Goal: Task Accomplishment & Management: Use online tool/utility

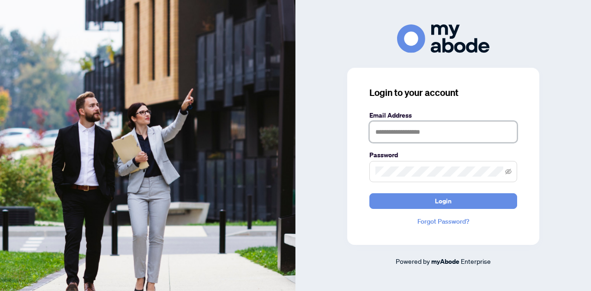
click at [402, 134] on input "text" at bounding box center [443, 131] width 148 height 21
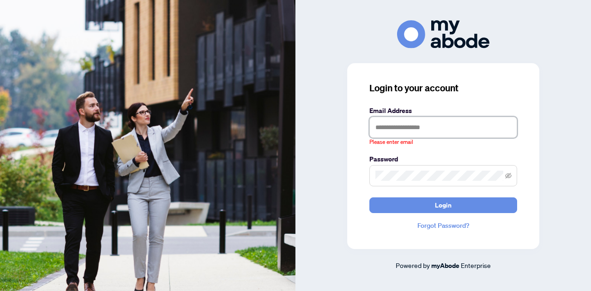
type input "**********"
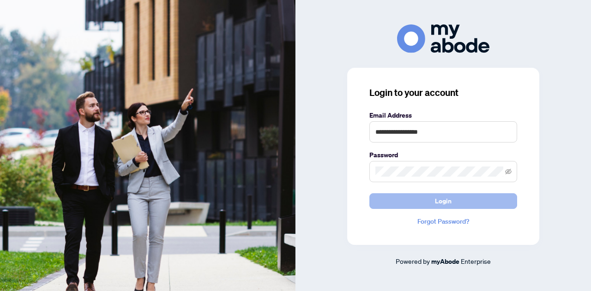
click at [437, 195] on span "Login" at bounding box center [443, 201] width 17 height 15
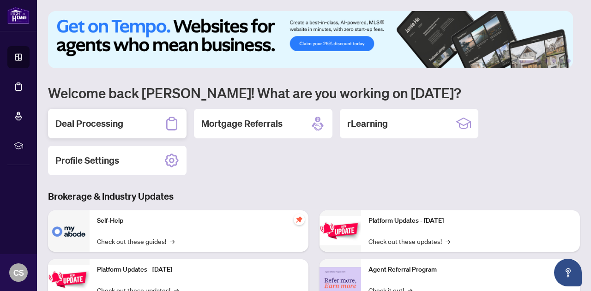
click at [107, 124] on h2 "Deal Processing" at bounding box center [89, 123] width 68 height 13
